Goal: Task Accomplishment & Management: Manage account settings

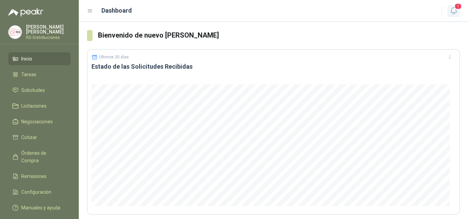
click at [455, 10] on icon "button" at bounding box center [453, 11] width 9 height 9
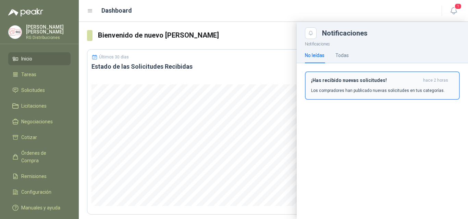
click at [357, 84] on div "¡Has recibido nuevas solicitudes! hace 2 horas Los compradores han publicado nu…" at bounding box center [382, 86] width 142 height 16
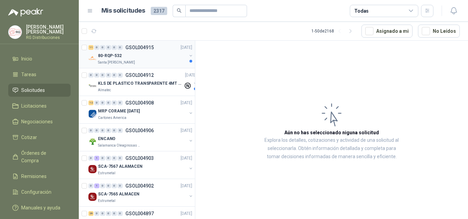
click at [153, 59] on div "80-RQP-532" at bounding box center [142, 56] width 89 height 8
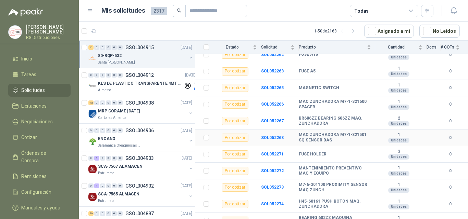
scroll to position [98, 0]
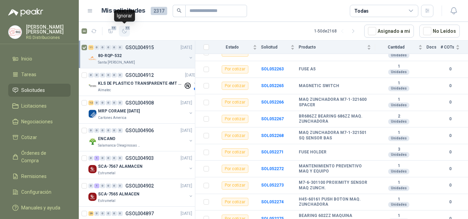
click at [129, 29] on span "11" at bounding box center [127, 27] width 7 height 5
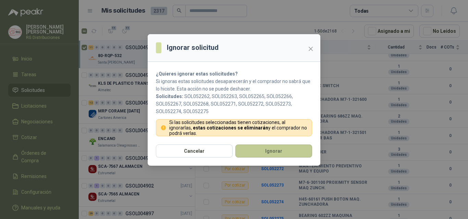
click at [254, 149] on button "Ignorar" at bounding box center [273, 151] width 77 height 13
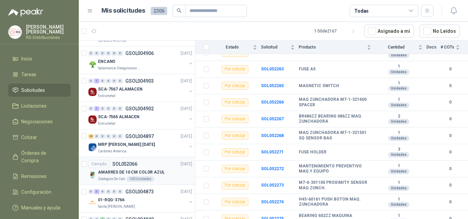
scroll to position [68, 0]
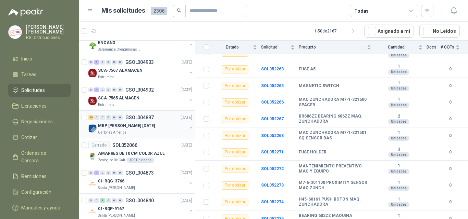
click at [130, 124] on p "MRP [PERSON_NAME] [DATE]" at bounding box center [126, 126] width 57 height 7
